Goal: Task Accomplishment & Management: Manage account settings

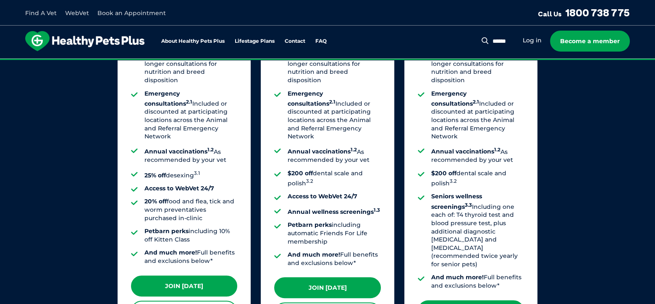
scroll to position [784, 0]
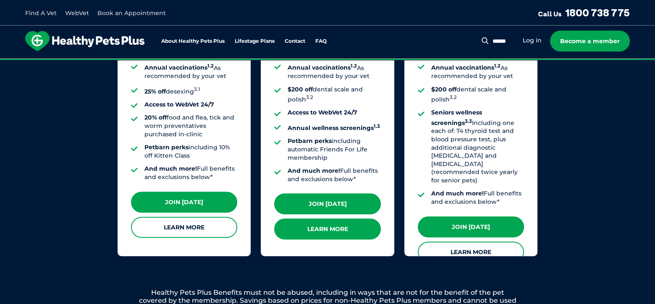
click at [363, 219] on link "Learn More" at bounding box center [327, 229] width 106 height 21
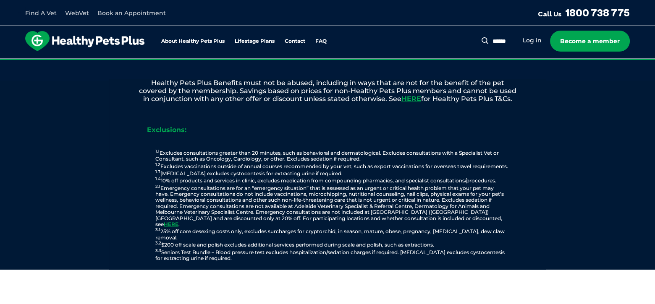
scroll to position [1162, 0]
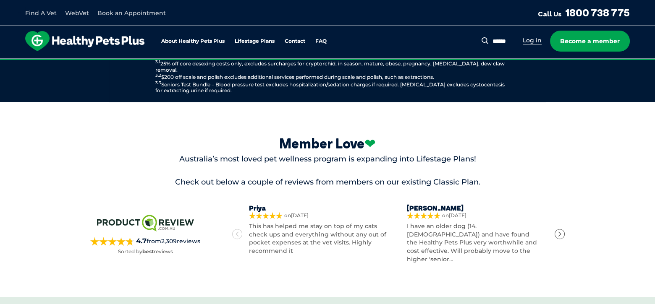
click at [532, 37] on link "Log in" at bounding box center [532, 41] width 19 height 8
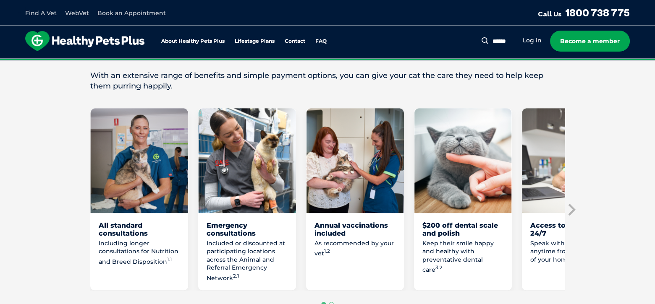
scroll to position [462, 0]
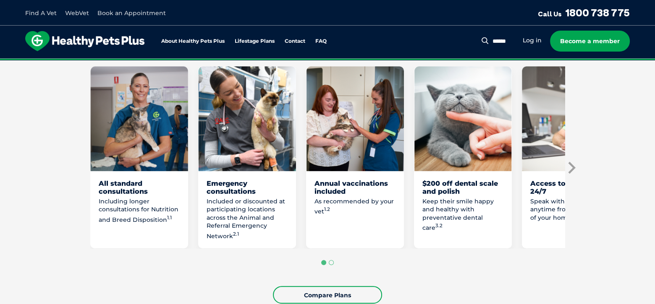
click at [572, 162] on icon "Next slide" at bounding box center [571, 168] width 13 height 13
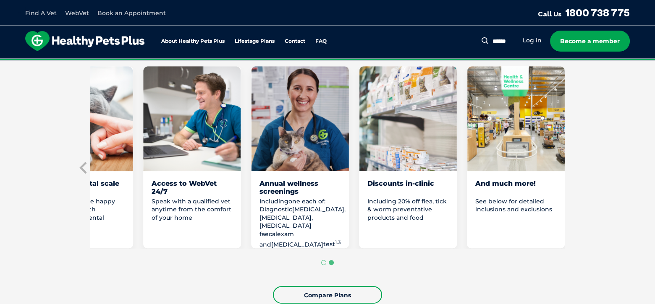
click at [299, 184] on div "Annual wellness screenings" at bounding box center [300, 188] width 81 height 16
click at [284, 186] on div "Annual wellness screenings" at bounding box center [300, 188] width 81 height 16
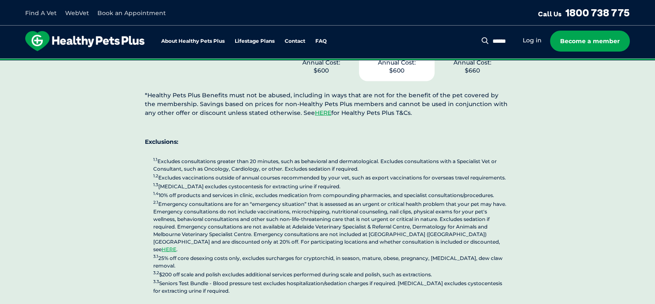
scroll to position [2058, 0]
